Goal: Obtain resource: Download file/media

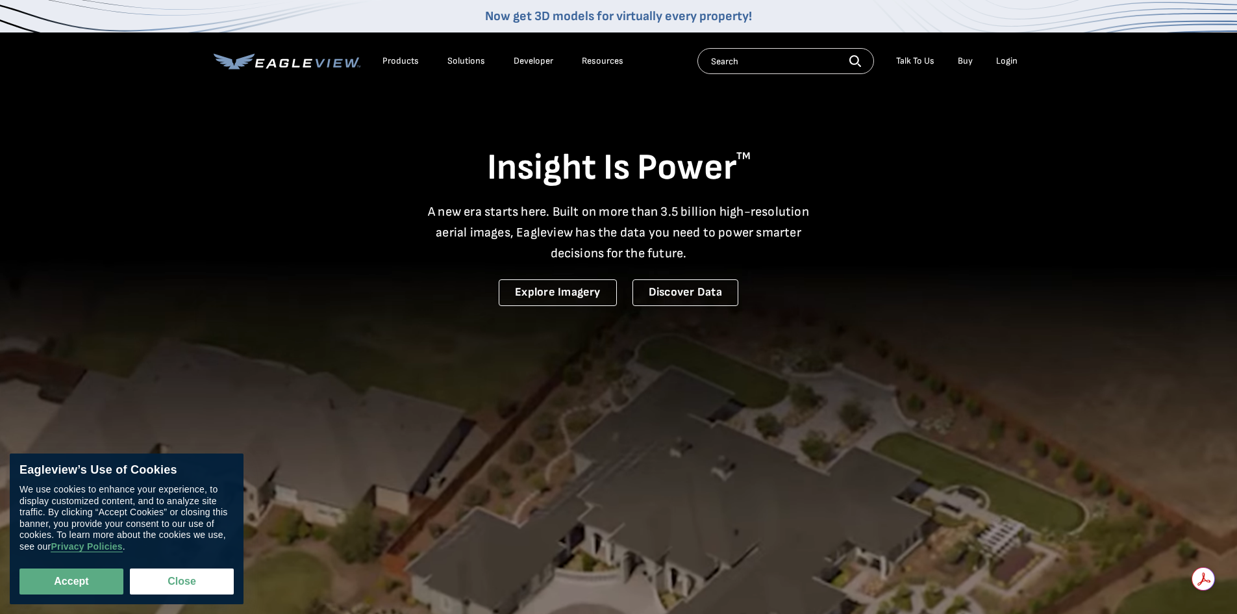
click at [1016, 71] on div "Search Talk To Us Buy Login" at bounding box center [860, 61] width 327 height 26
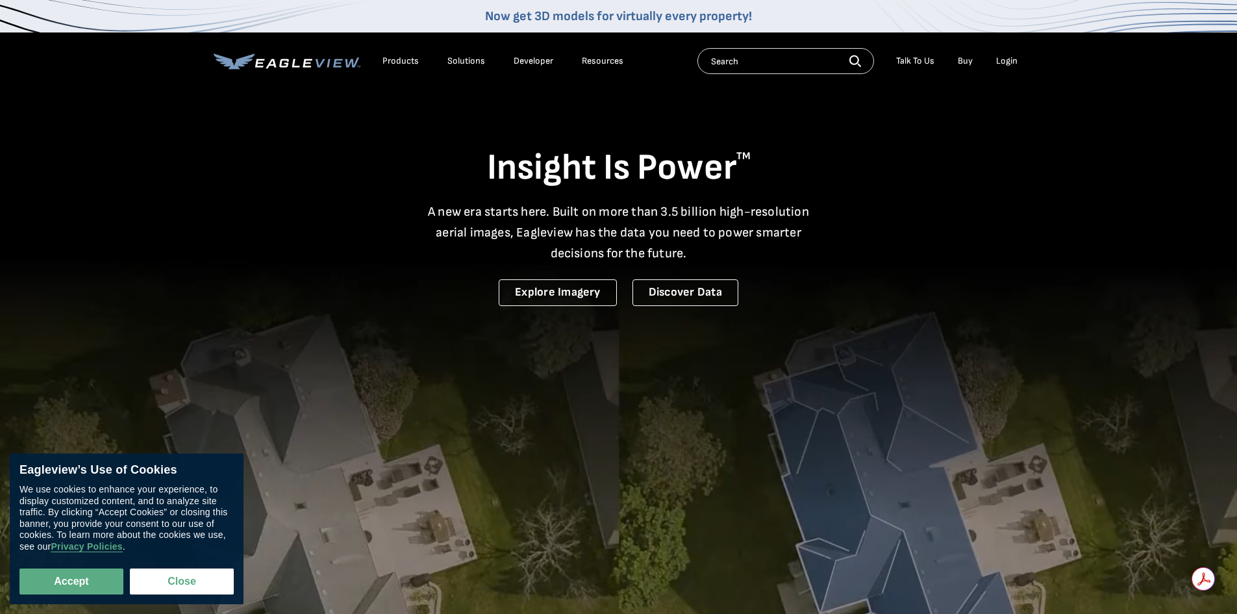
click at [1012, 66] on div "Login" at bounding box center [1006, 61] width 21 height 12
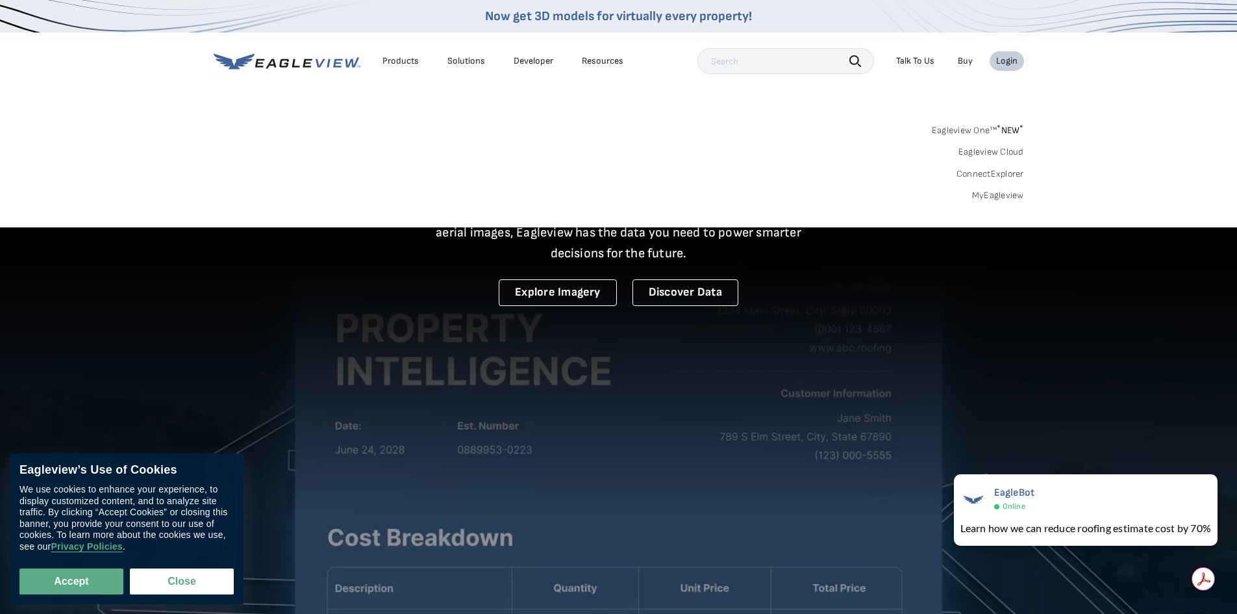
click at [986, 190] on link "MyEagleview" at bounding box center [998, 196] width 52 height 12
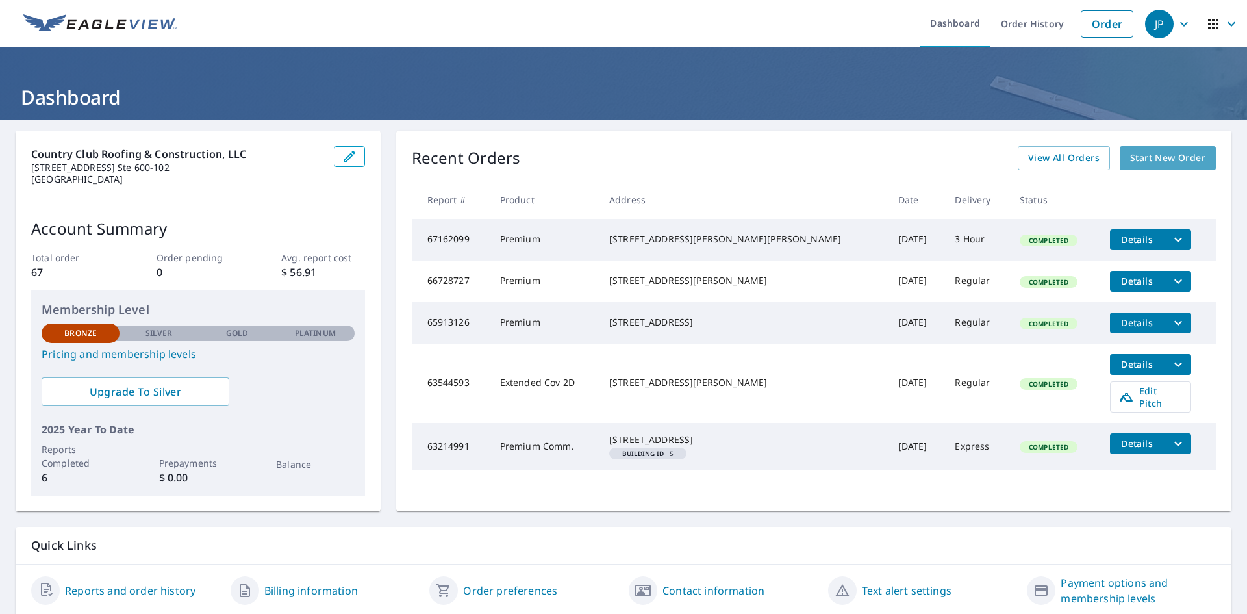
click at [1165, 168] on link "Start New Order" at bounding box center [1167, 158] width 96 height 24
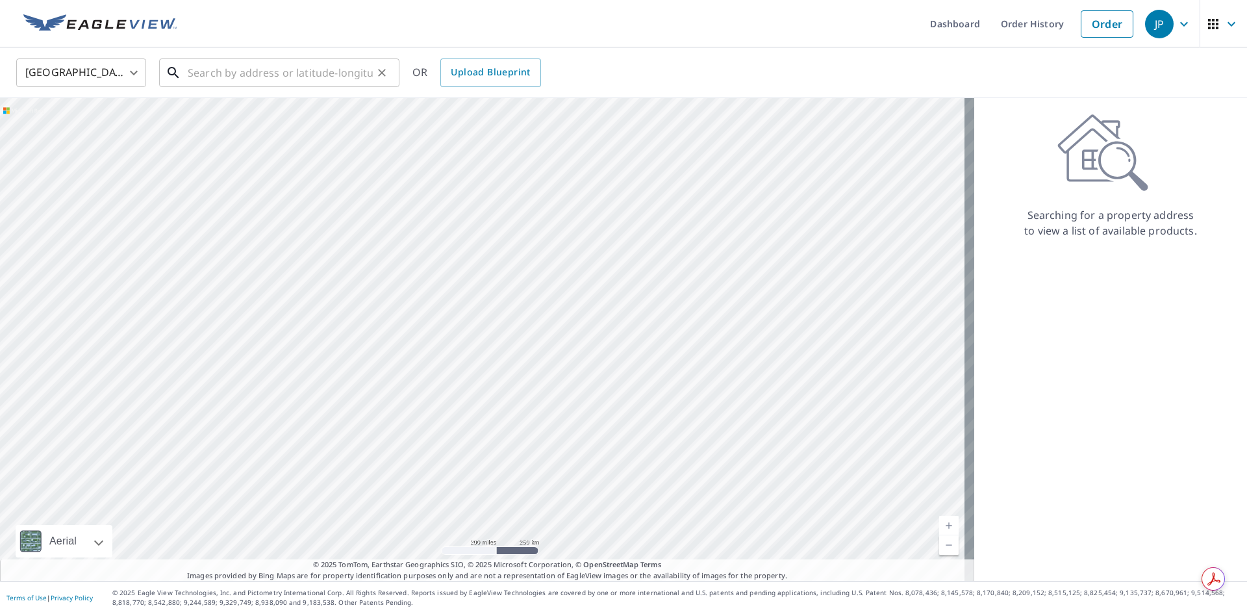
click at [308, 74] on input "text" at bounding box center [280, 73] width 185 height 36
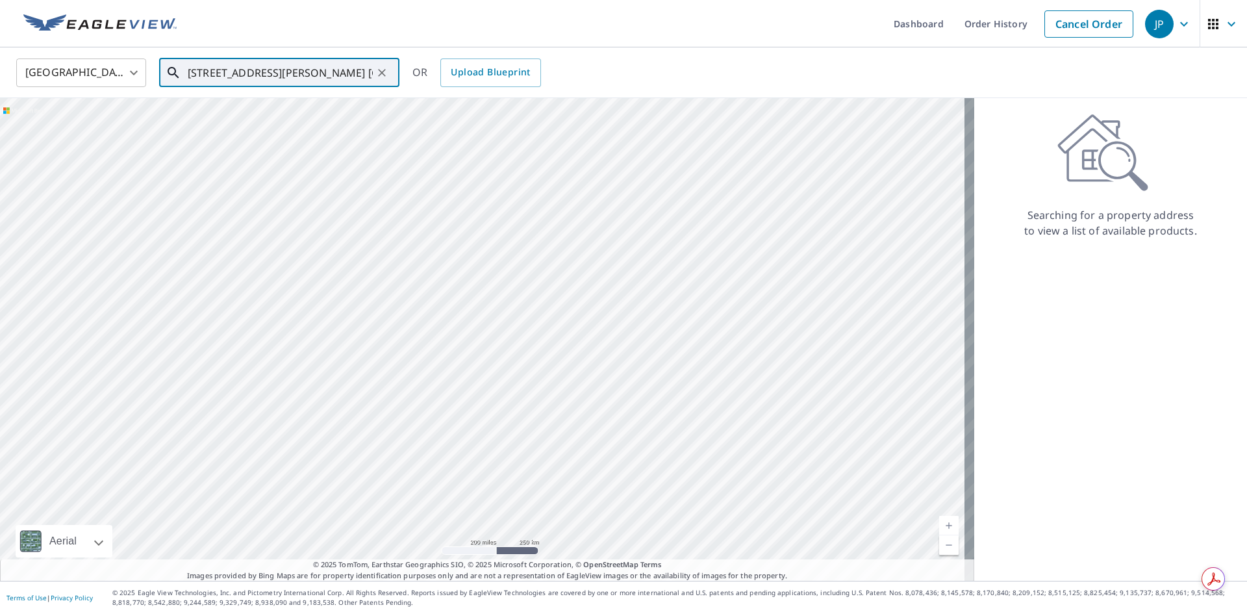
click at [236, 72] on input "1208 Bradford Ln. Lewisville" at bounding box center [280, 73] width 185 height 36
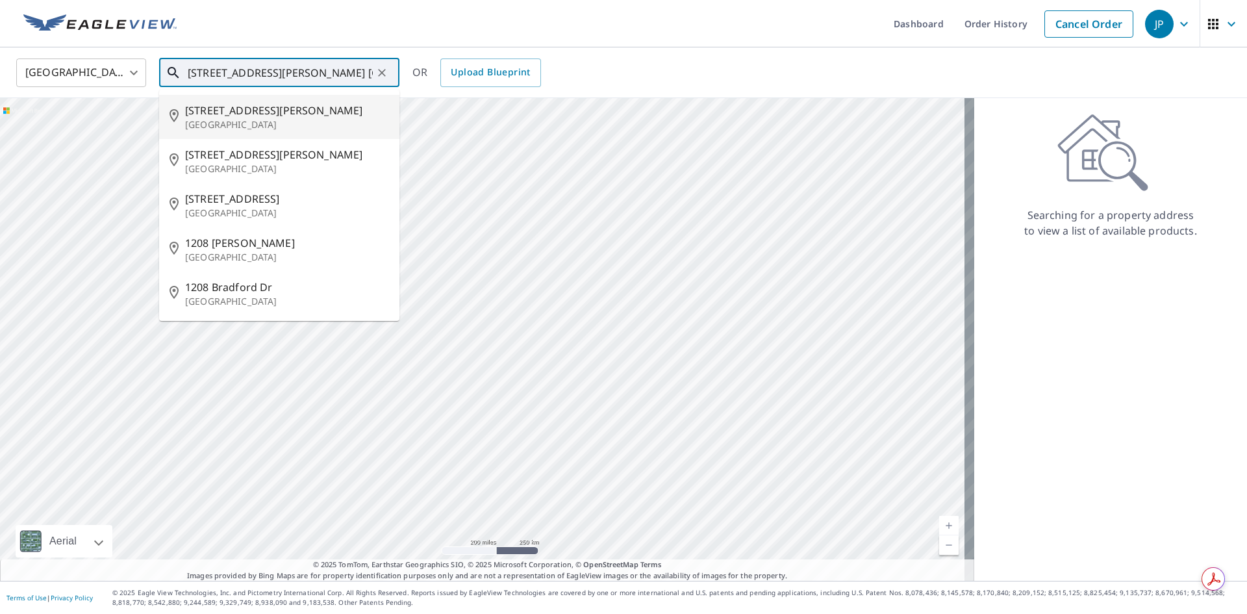
click at [234, 77] on input "1208 Bradford Ln. Lewisville" at bounding box center [280, 73] width 185 height 36
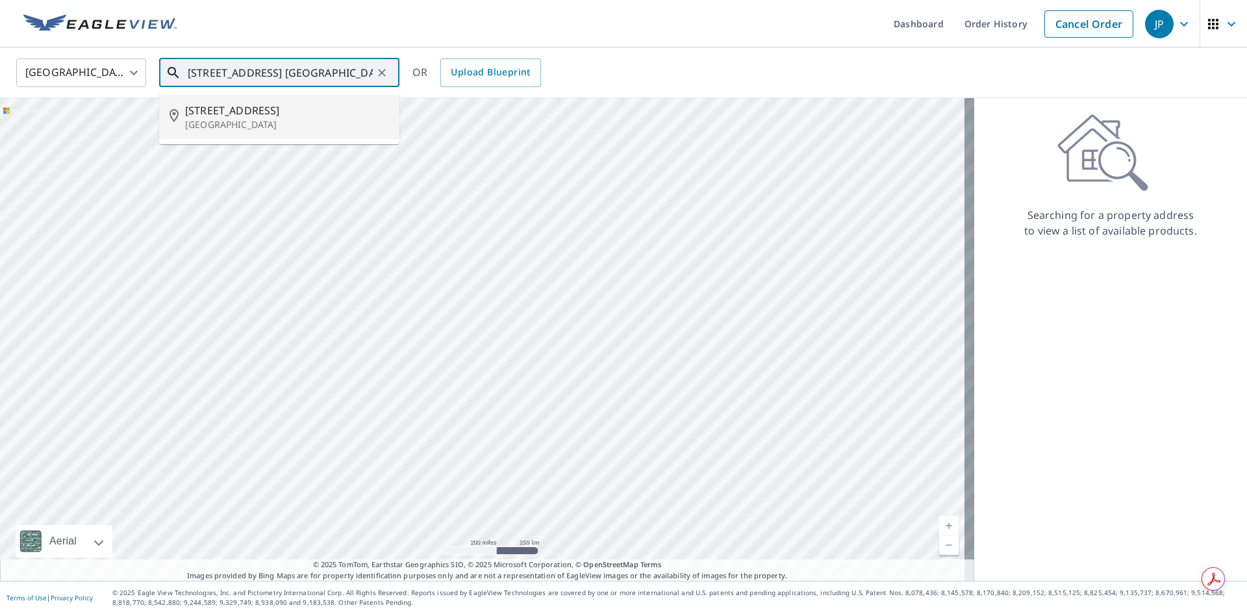
click at [287, 112] on span "1208 Bedford Ln" at bounding box center [287, 111] width 204 height 16
type input "1208 Bedford Ln Lewisville, TX 75077"
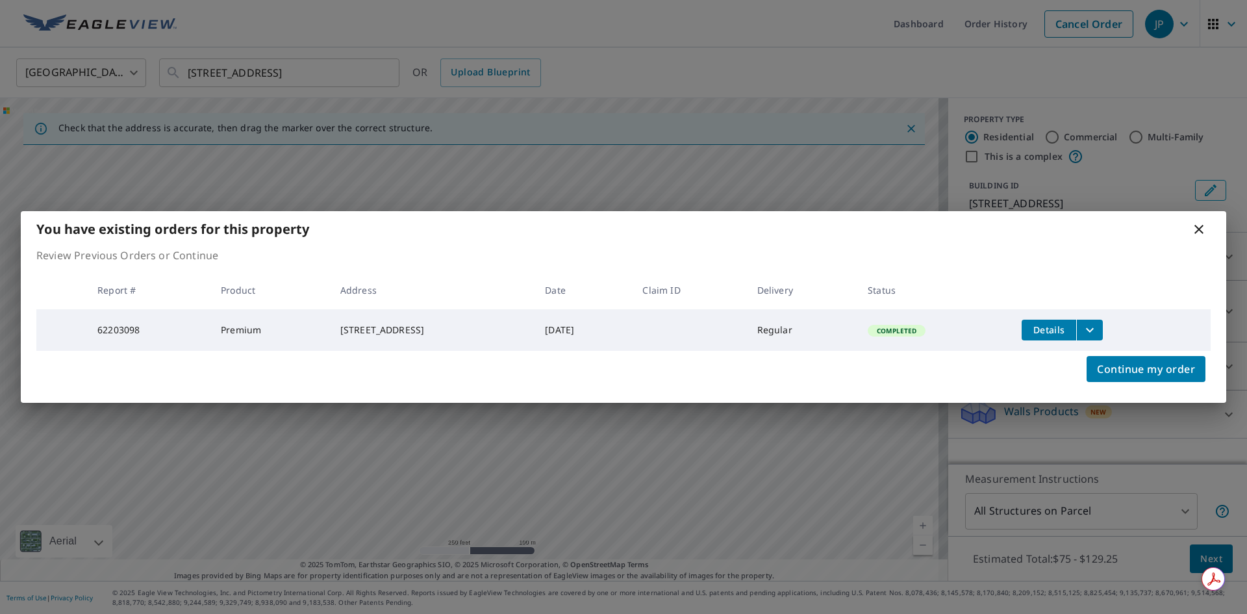
click at [1064, 335] on button "Details" at bounding box center [1048, 329] width 55 height 21
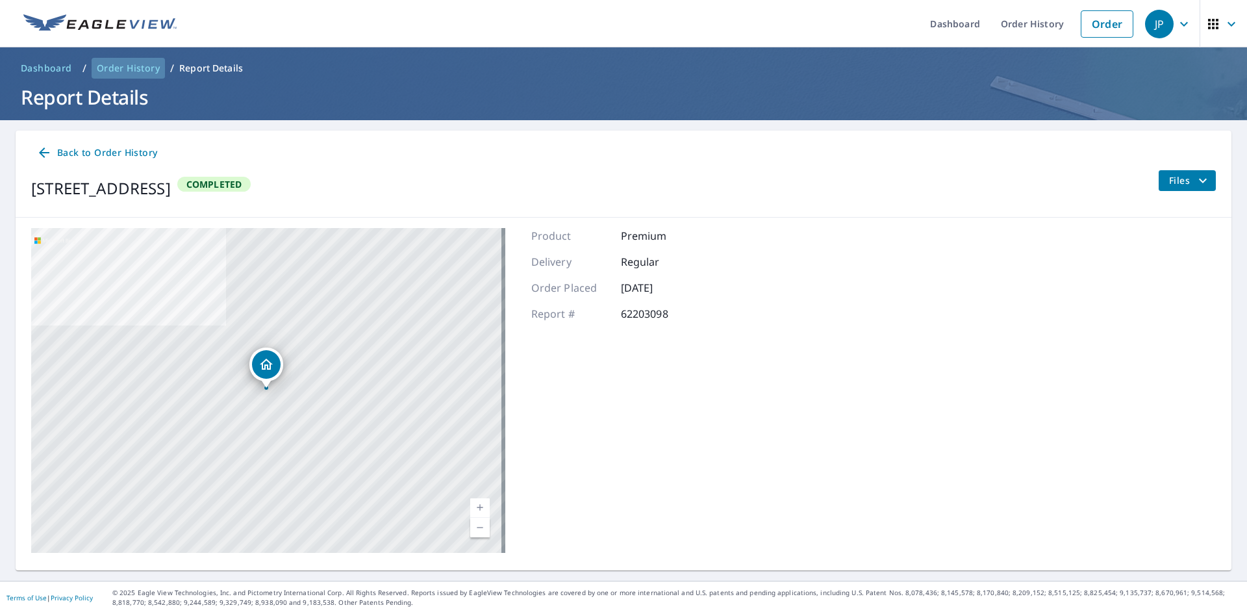
click at [144, 71] on span "Order History" at bounding box center [128, 68] width 63 height 13
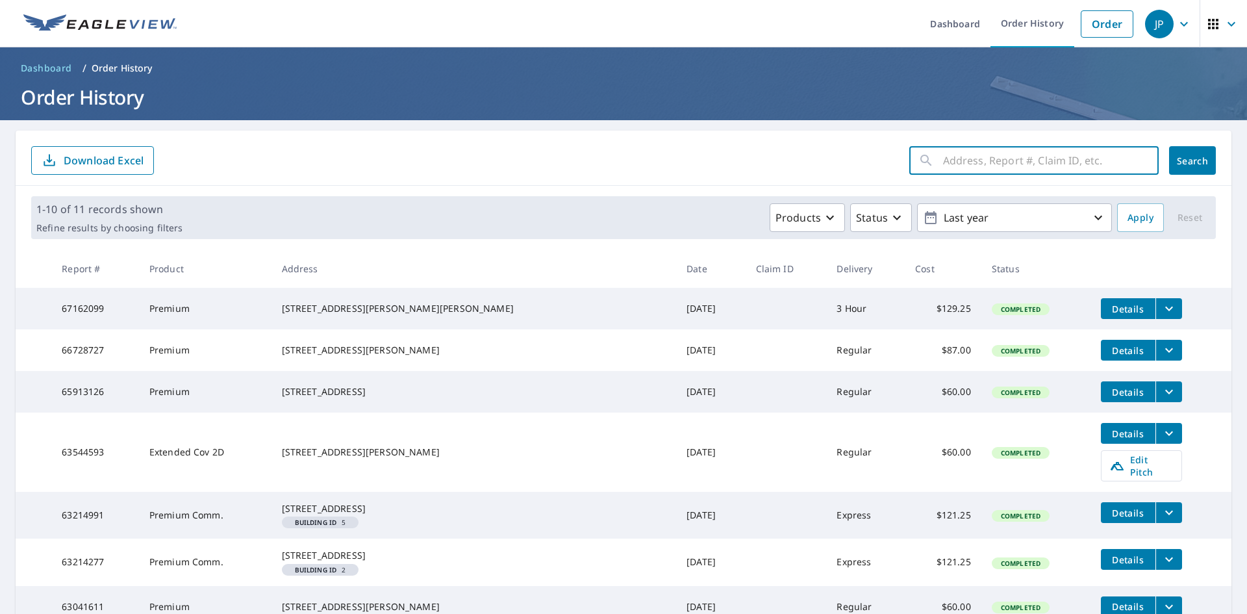
click at [1094, 165] on input "text" at bounding box center [1051, 160] width 216 height 36
type input "1208 bedford"
click at [1170, 168] on button "Search" at bounding box center [1192, 160] width 47 height 29
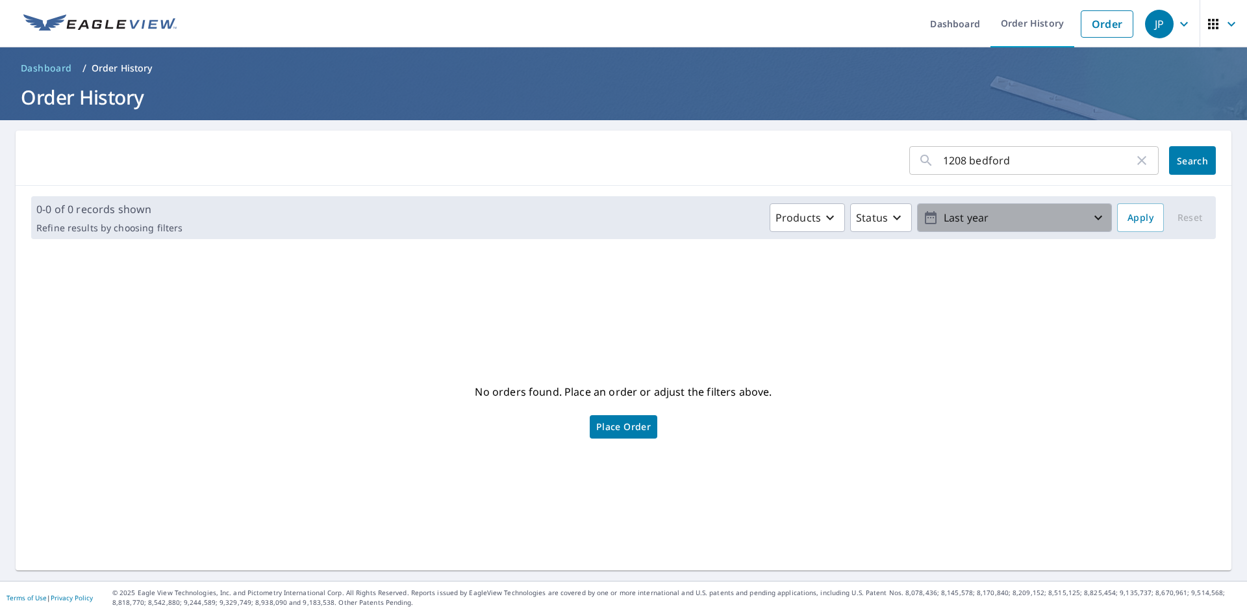
click at [1090, 218] on icon "button" at bounding box center [1098, 218] width 16 height 16
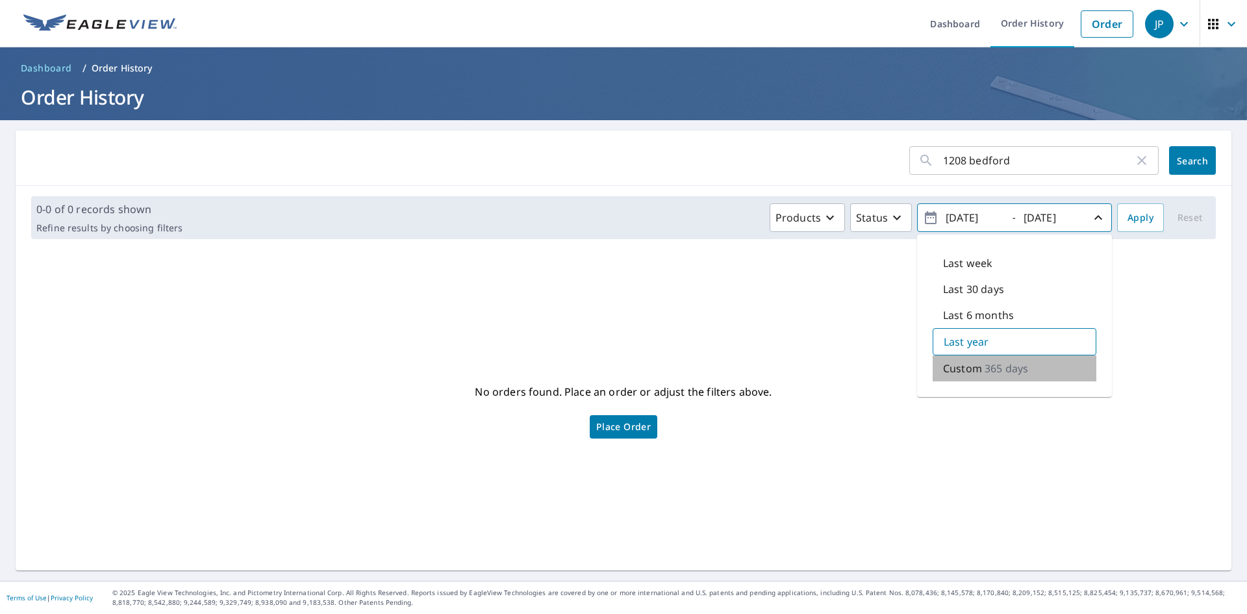
click at [1007, 367] on p "365 days" at bounding box center [1006, 368] width 44 height 16
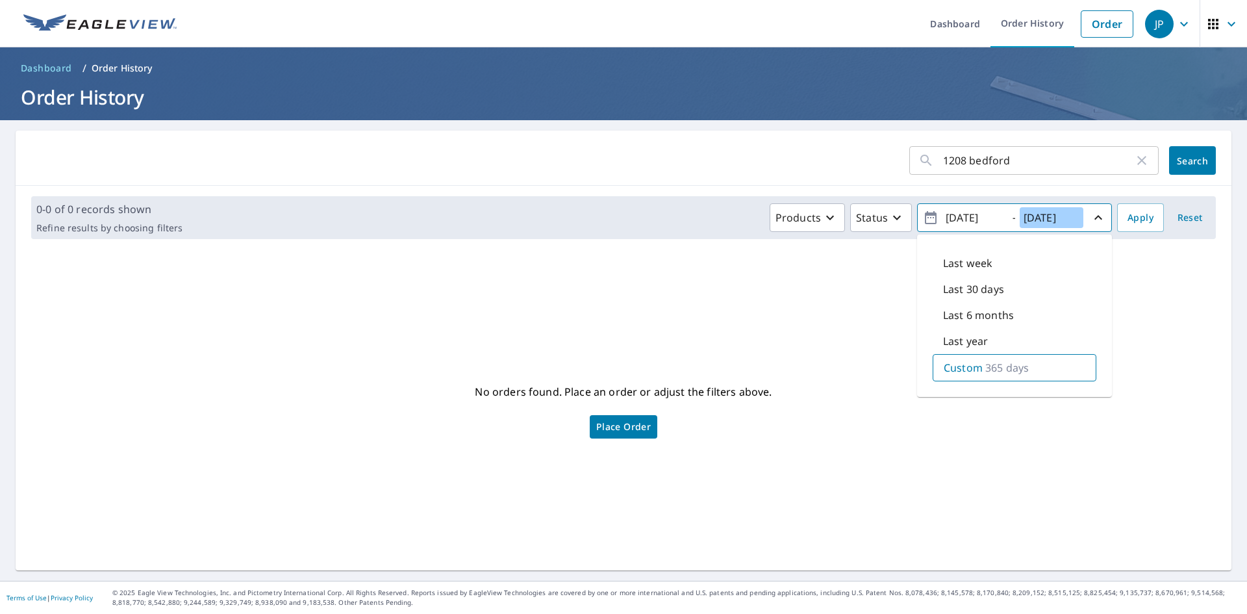
click at [1056, 219] on input "2025/09/08" at bounding box center [1051, 217] width 64 height 21
click at [1053, 214] on input "2025/09/08" at bounding box center [1051, 217] width 64 height 21
type input "2025/01/08"
click at [977, 217] on input "2024/09/08" at bounding box center [974, 217] width 64 height 21
type input "2024/01/08"
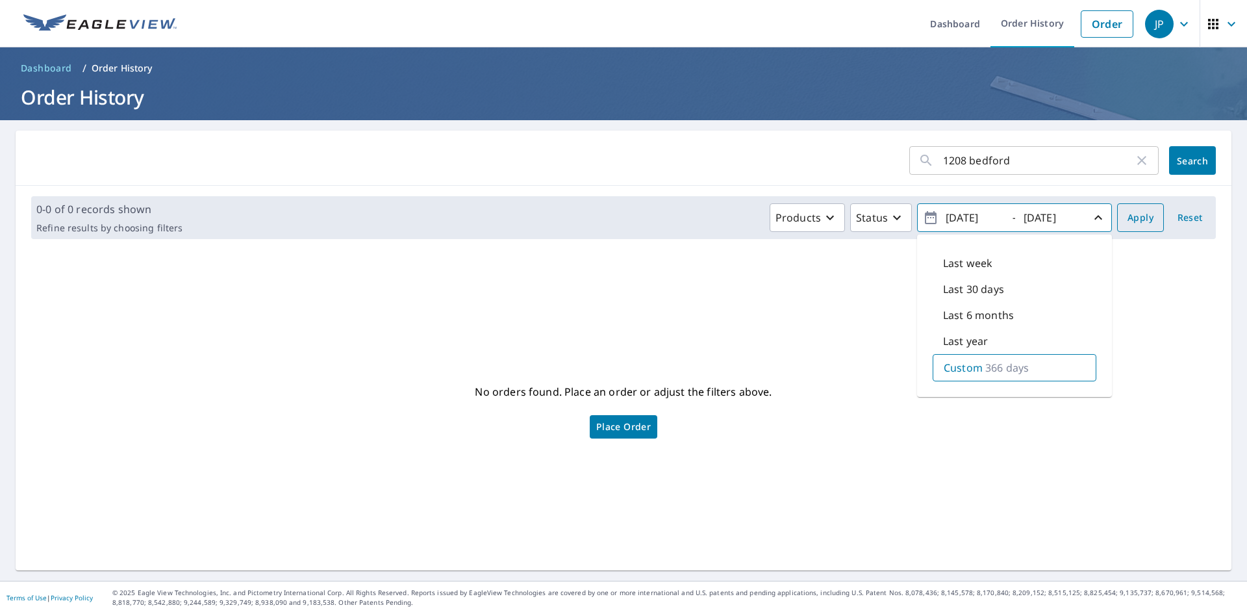
click at [1127, 214] on span "Apply" at bounding box center [1140, 218] width 26 height 16
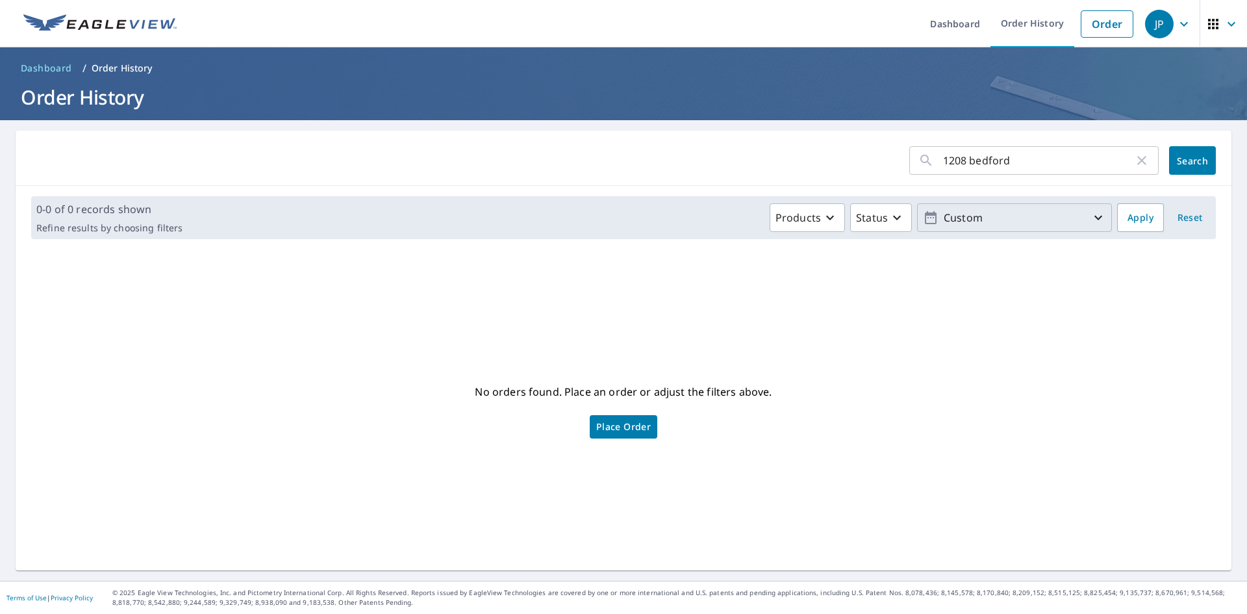
click at [1092, 222] on icon "button" at bounding box center [1098, 218] width 16 height 16
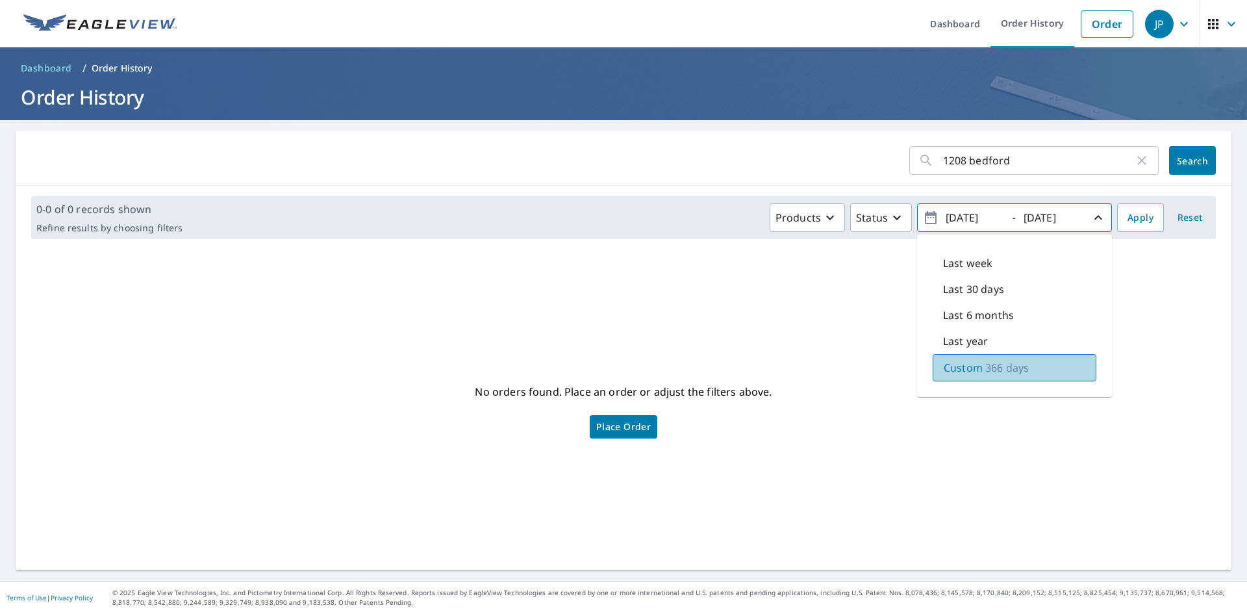
click at [944, 373] on p "Custom" at bounding box center [963, 368] width 39 height 16
click at [959, 217] on input "2024/01/08" at bounding box center [974, 217] width 64 height 21
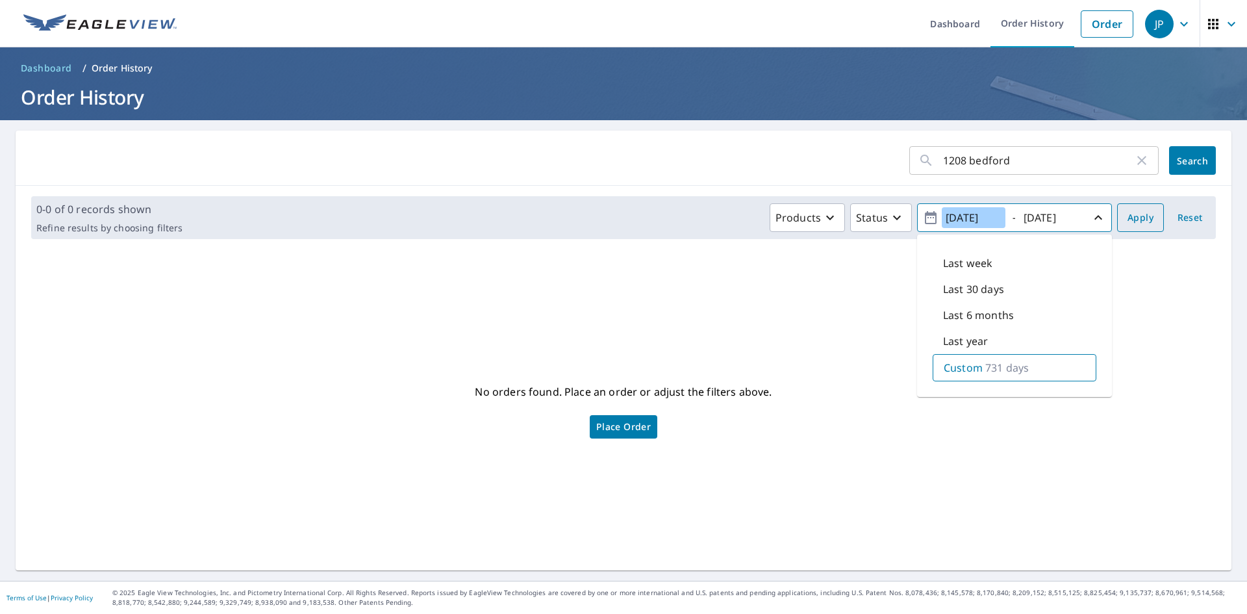
type input "2023/01/08"
click at [1127, 210] on span "Apply" at bounding box center [1140, 218] width 26 height 16
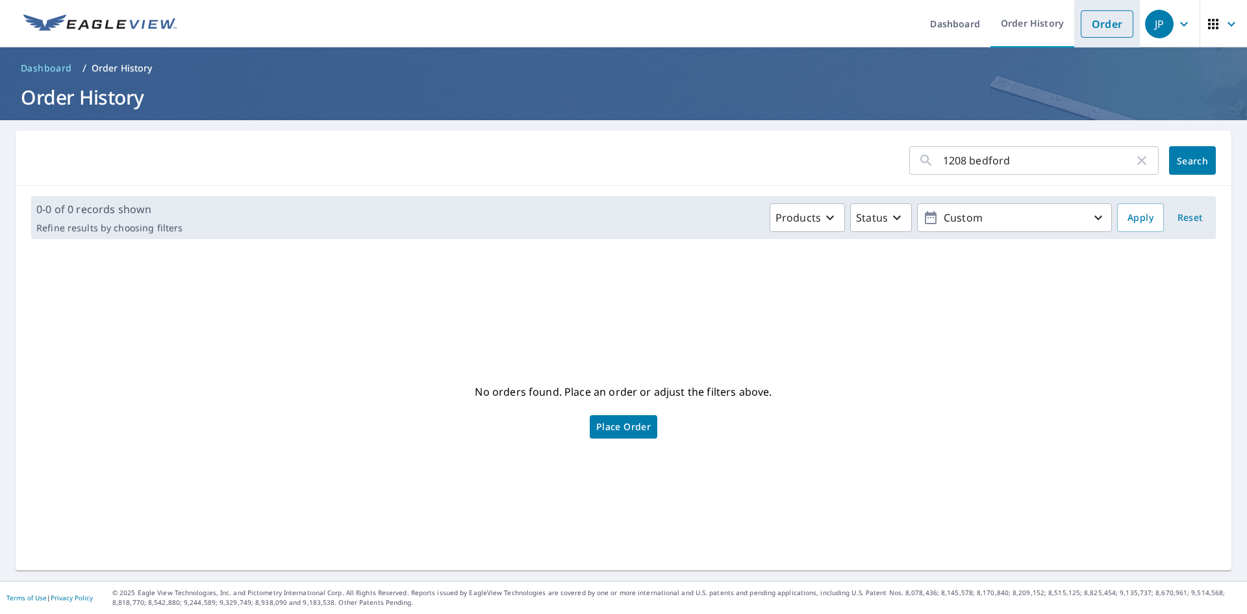
click at [1081, 19] on link "Order" at bounding box center [1107, 23] width 53 height 27
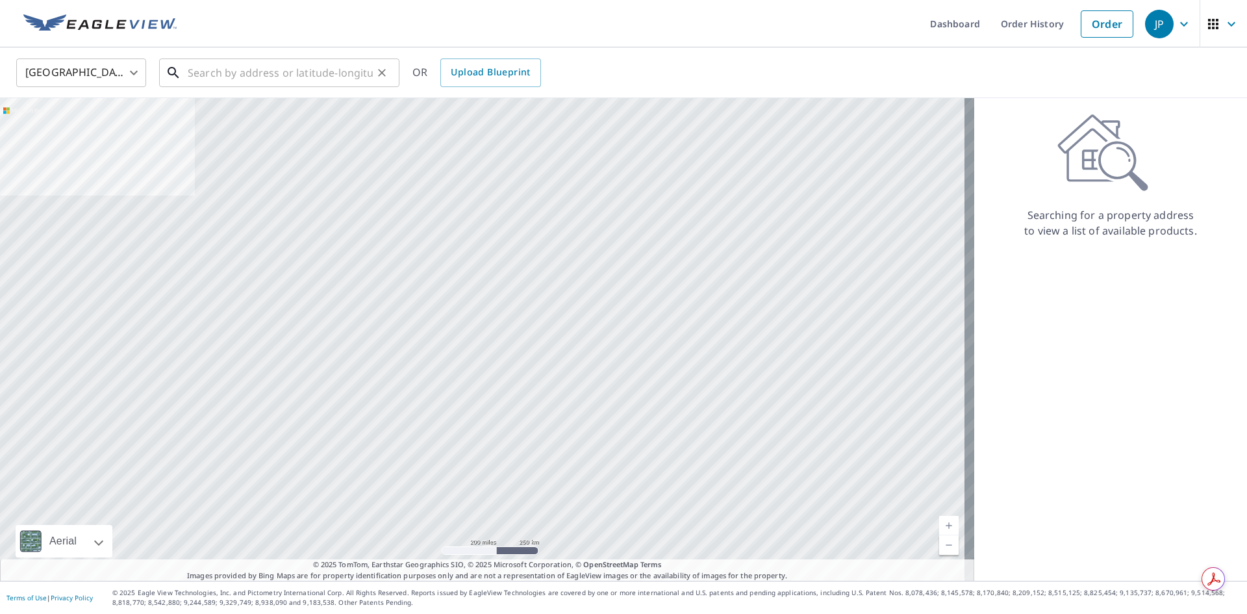
click at [267, 73] on input "text" at bounding box center [280, 73] width 185 height 36
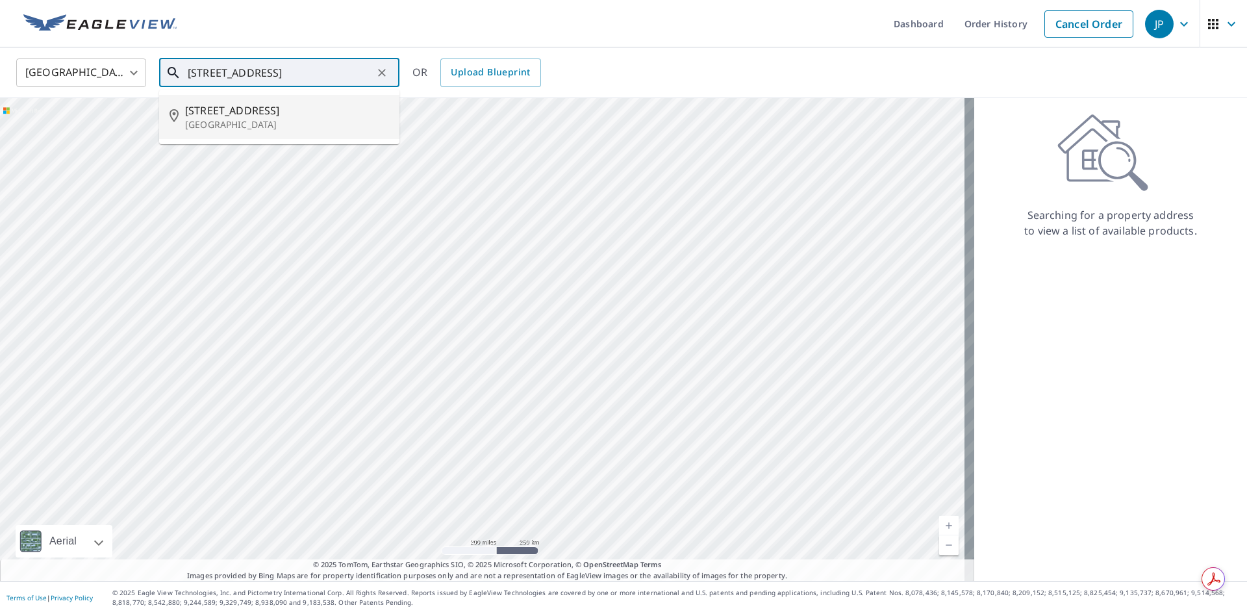
click at [344, 97] on li "1208 Bedford Ln Lewisville, TX 75077" at bounding box center [279, 117] width 240 height 44
type input "1208 Bedford Ln Lewisville, TX 75077"
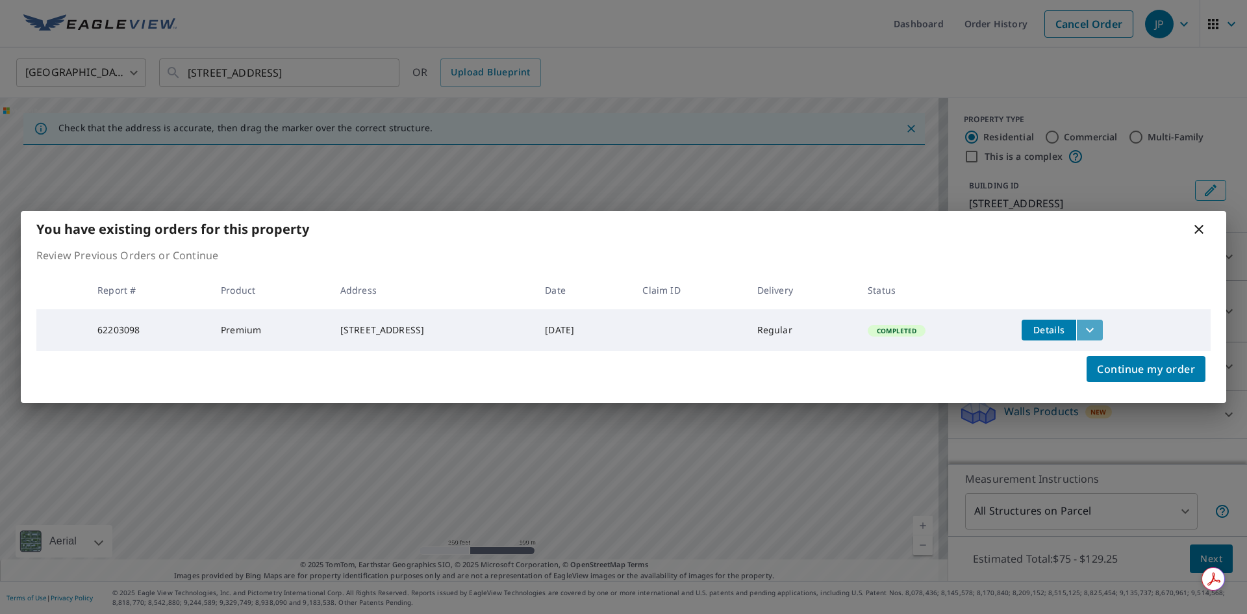
click at [1097, 324] on icon "filesDropdownBtn-62203098" at bounding box center [1090, 330] width 16 height 16
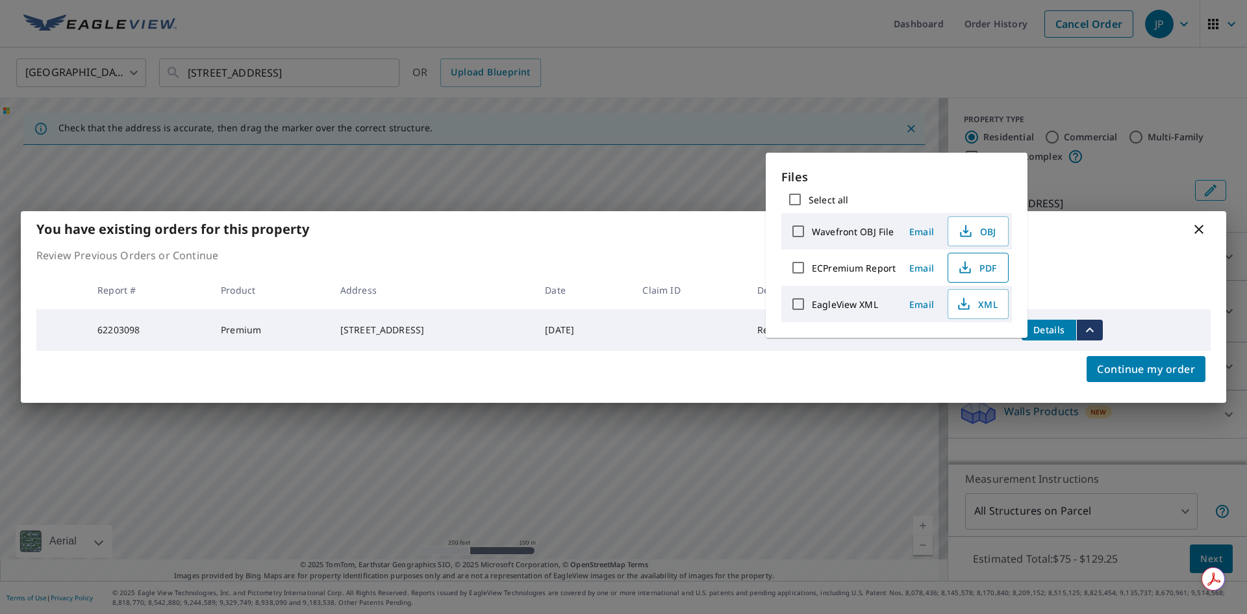
click at [979, 260] on span "PDF" at bounding box center [977, 268] width 42 height 16
